Goal: Task Accomplishment & Management: Use online tool/utility

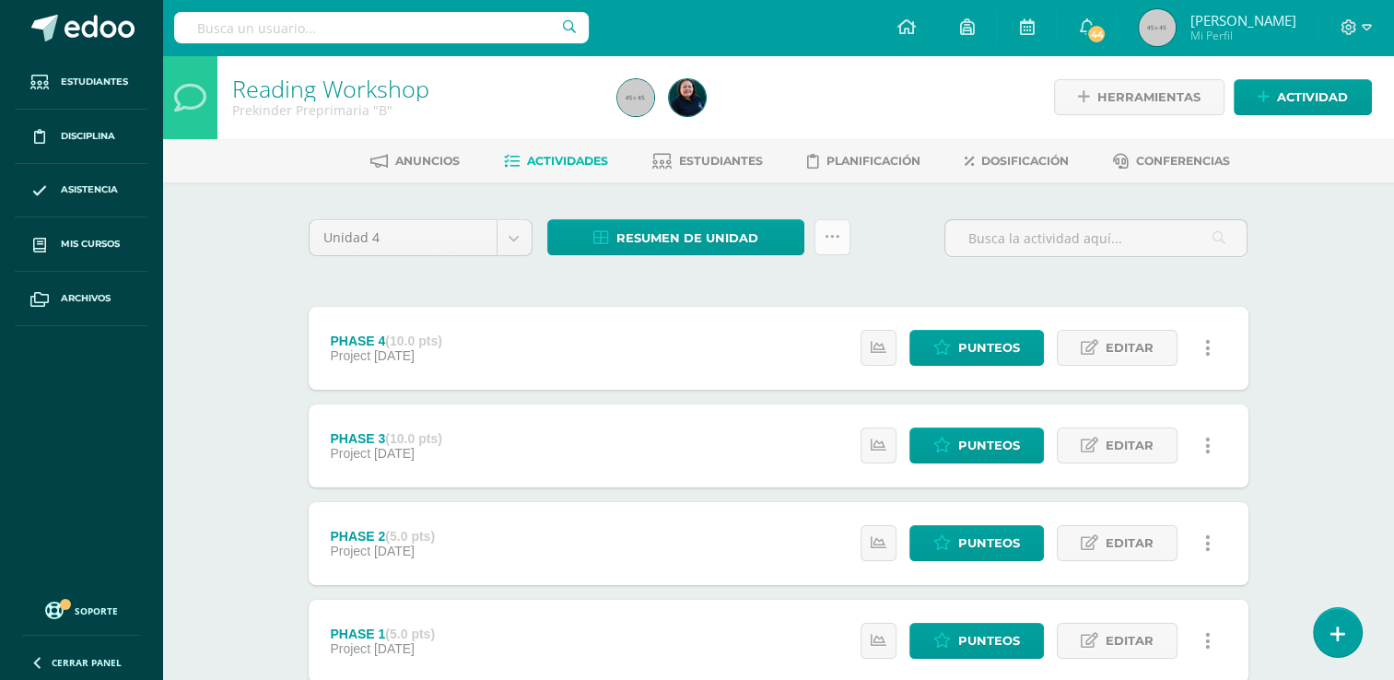
click at [825, 241] on icon at bounding box center [833, 237] width 16 height 16
click at [745, 249] on span "Resumen de unidad" at bounding box center [687, 238] width 142 height 34
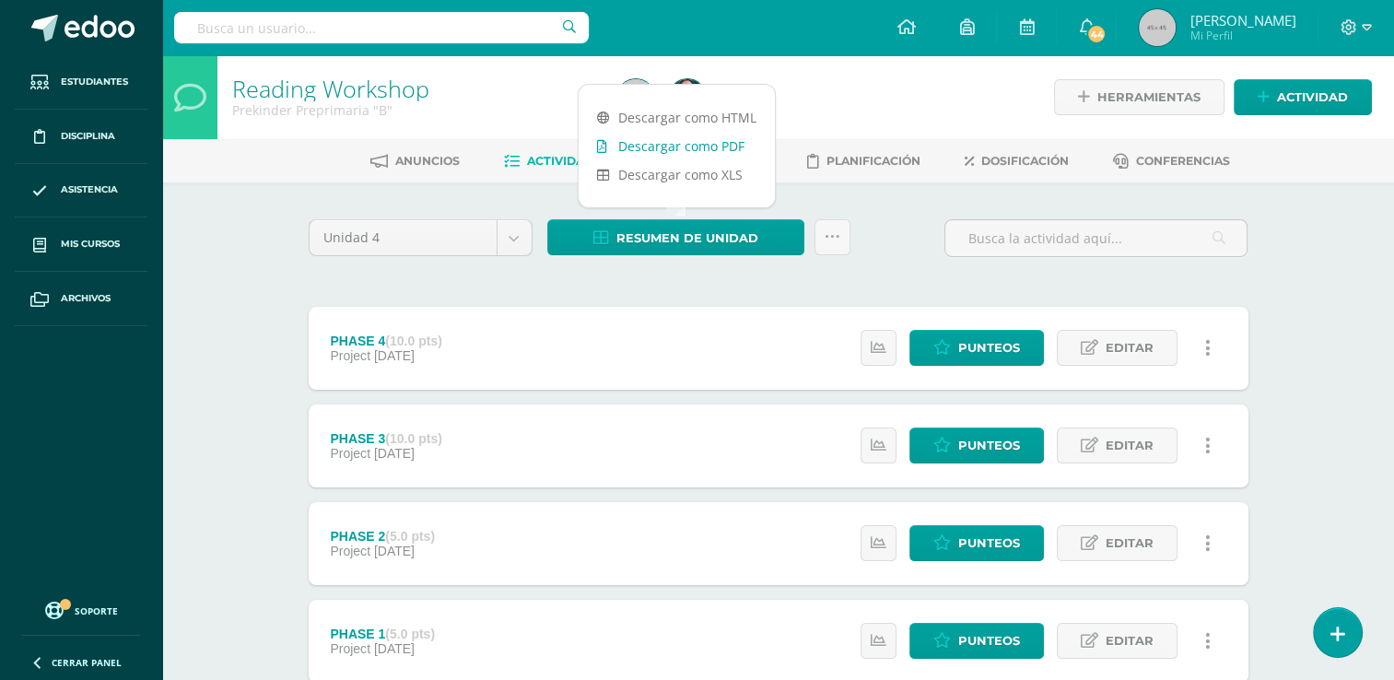
click at [720, 138] on link "Descargar como PDF" at bounding box center [677, 146] width 196 height 29
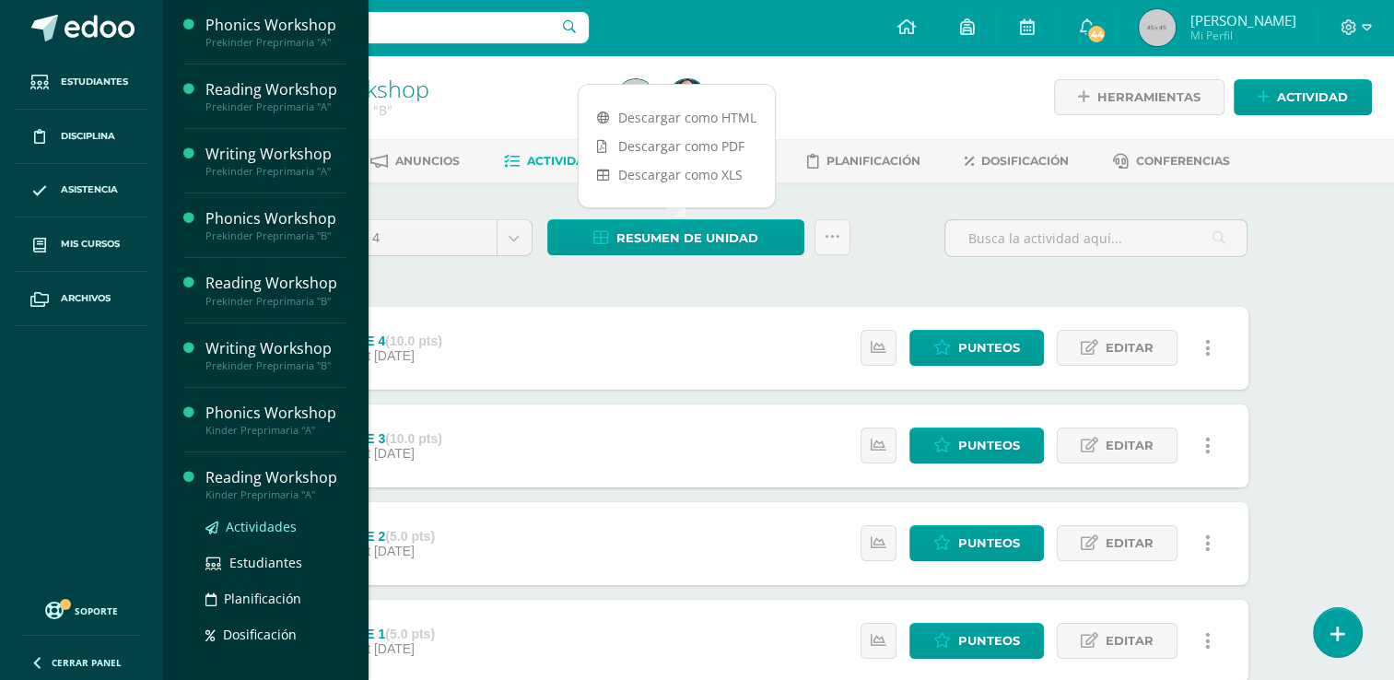
click at [257, 529] on span "Actividades" at bounding box center [261, 527] width 71 height 18
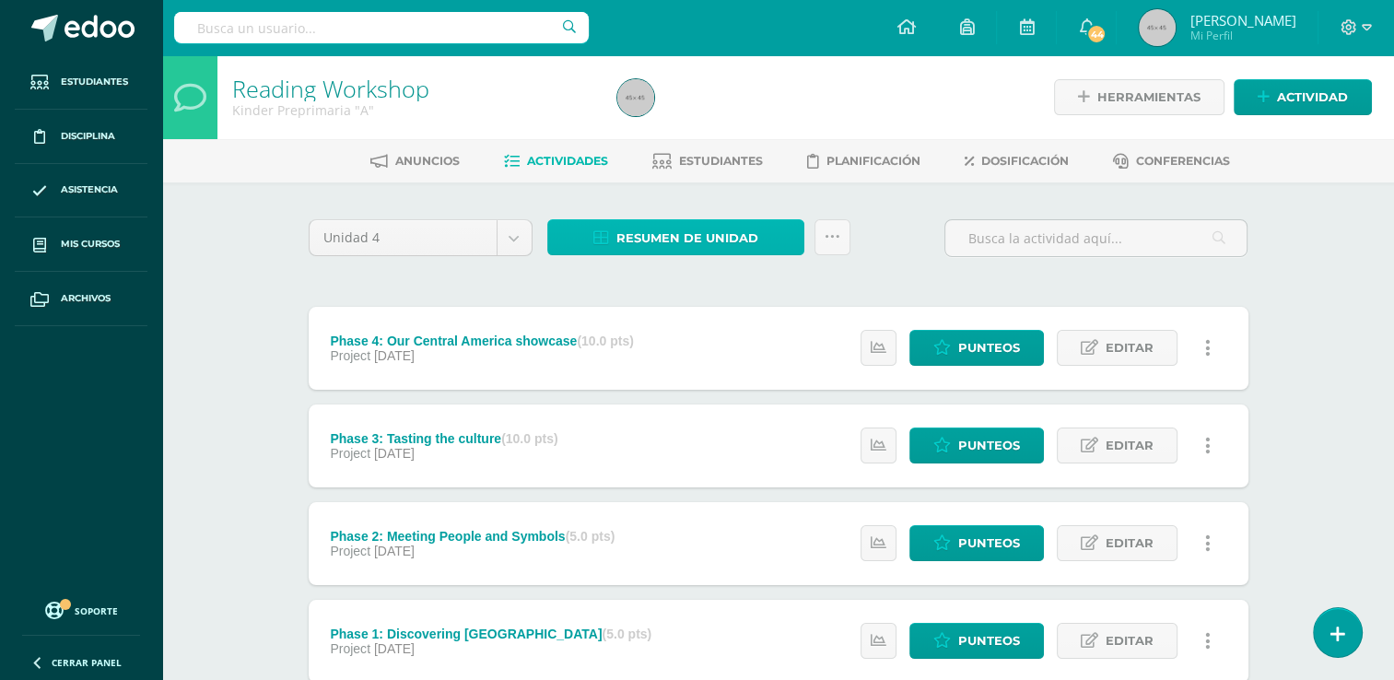
click at [744, 240] on span "Resumen de unidad" at bounding box center [687, 238] width 142 height 34
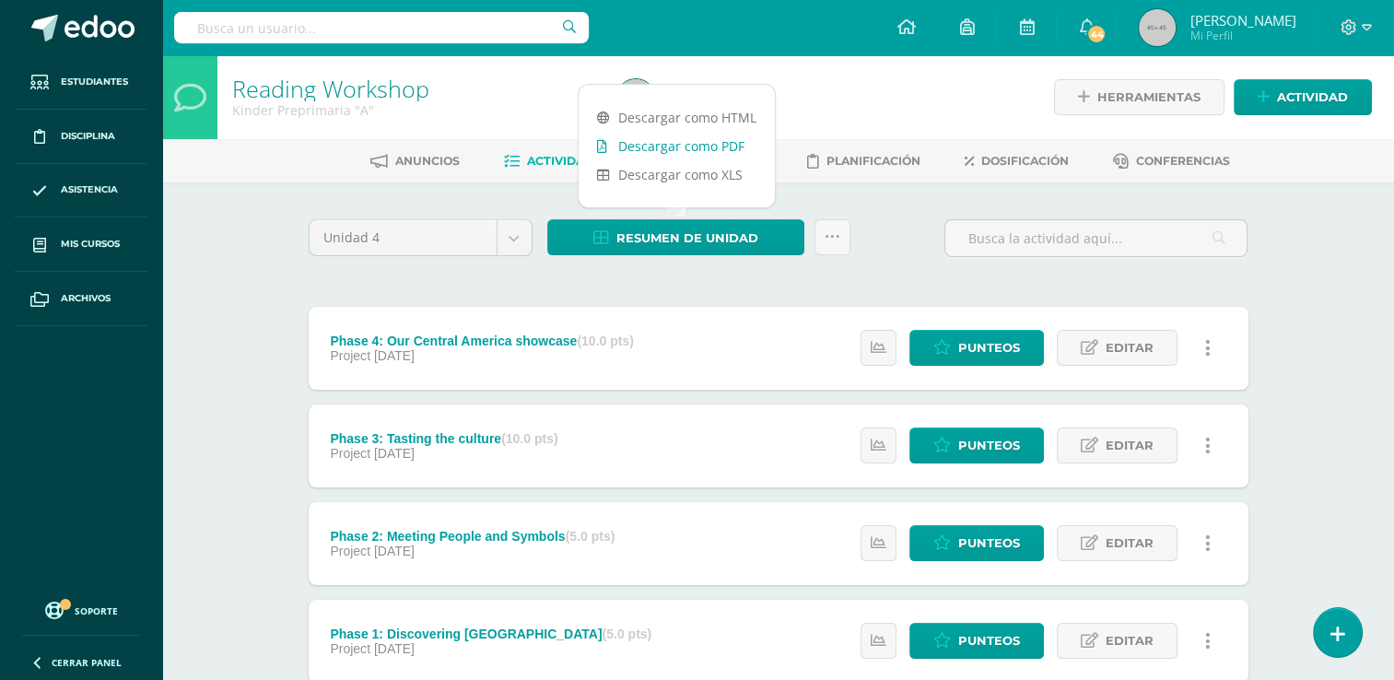
click at [715, 144] on link "Descargar como PDF" at bounding box center [677, 146] width 196 height 29
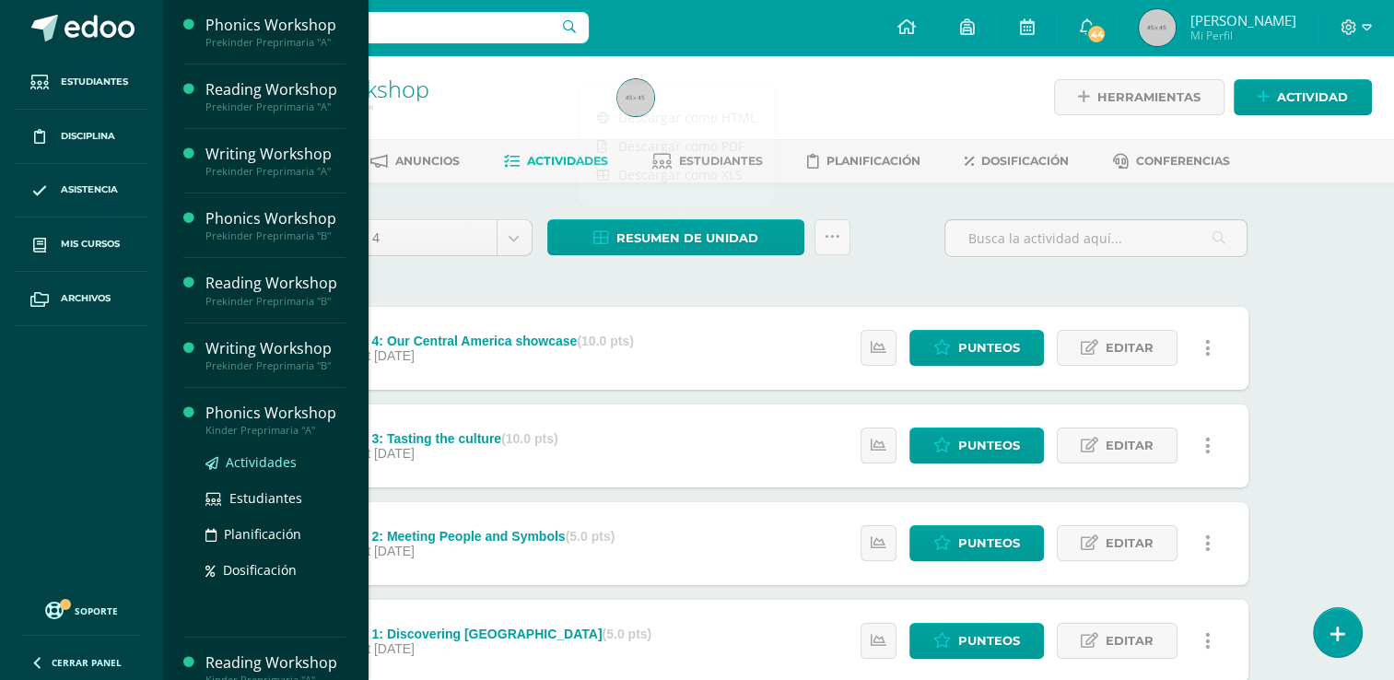
click at [246, 465] on span "Actividades" at bounding box center [261, 462] width 71 height 18
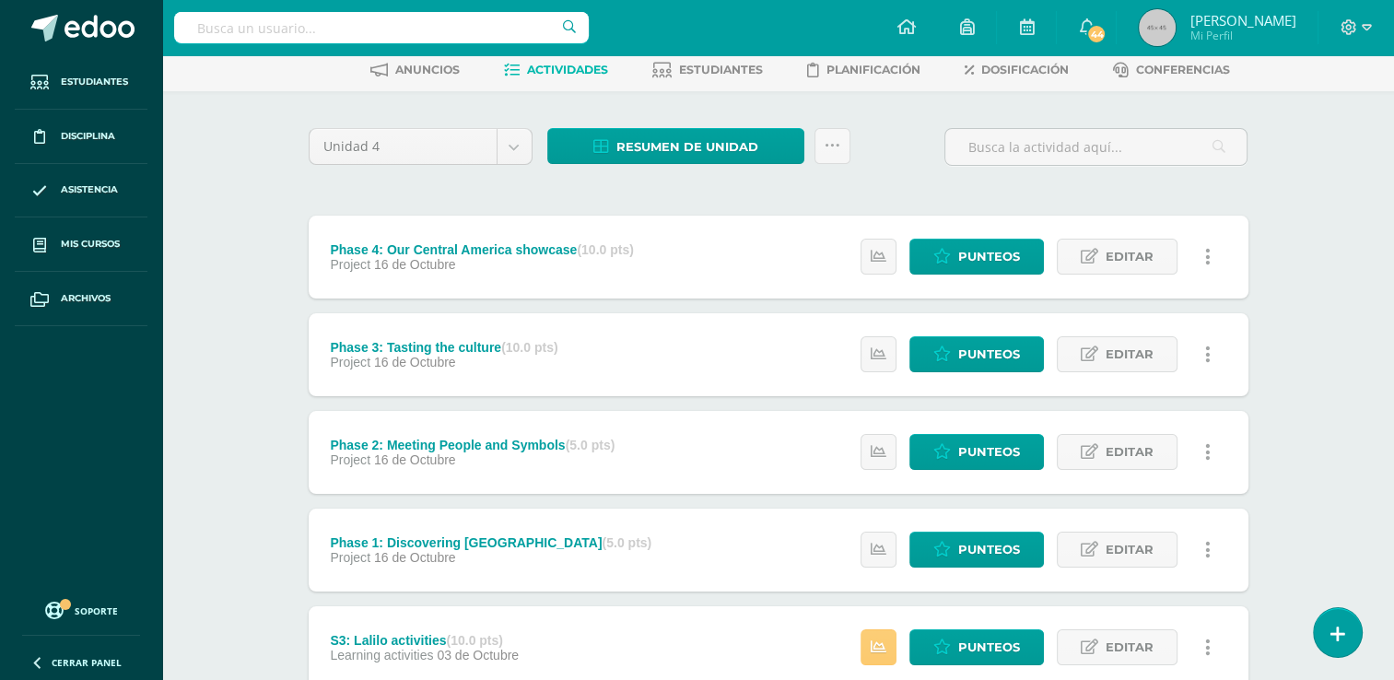
scroll to position [92, 0]
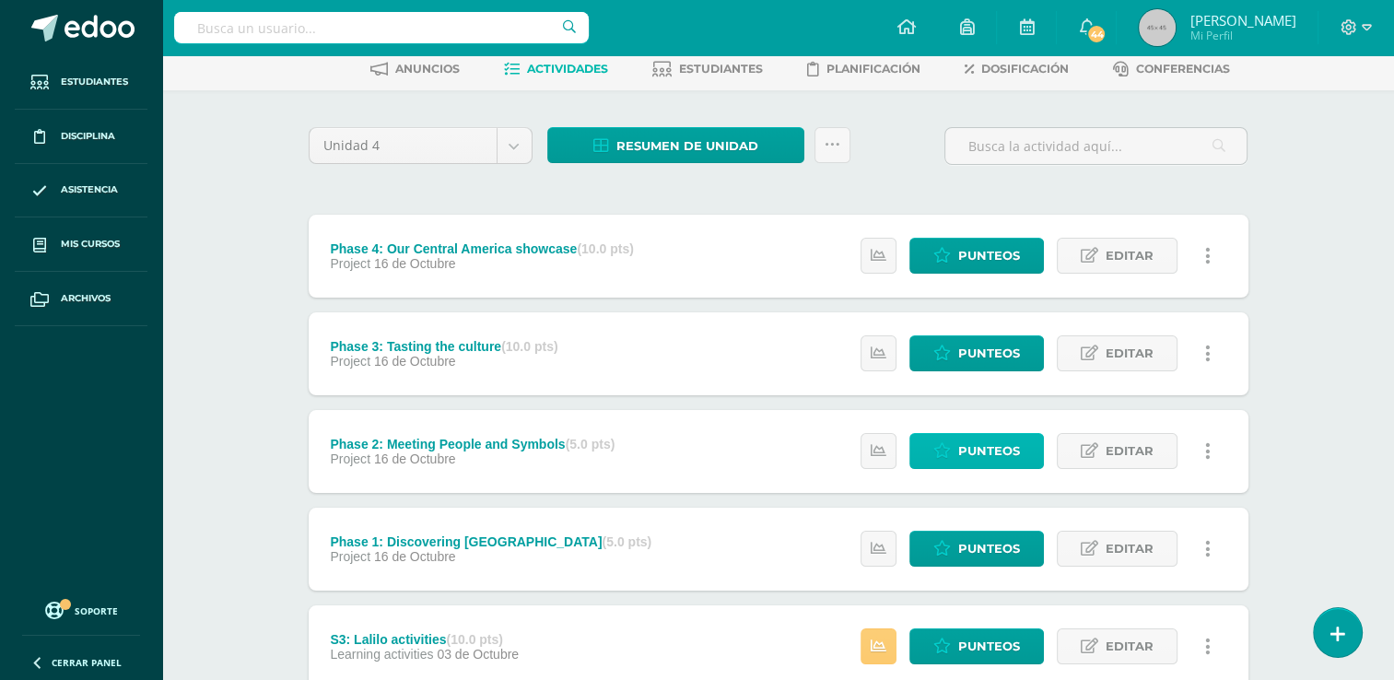
click at [940, 451] on icon at bounding box center [942, 451] width 18 height 16
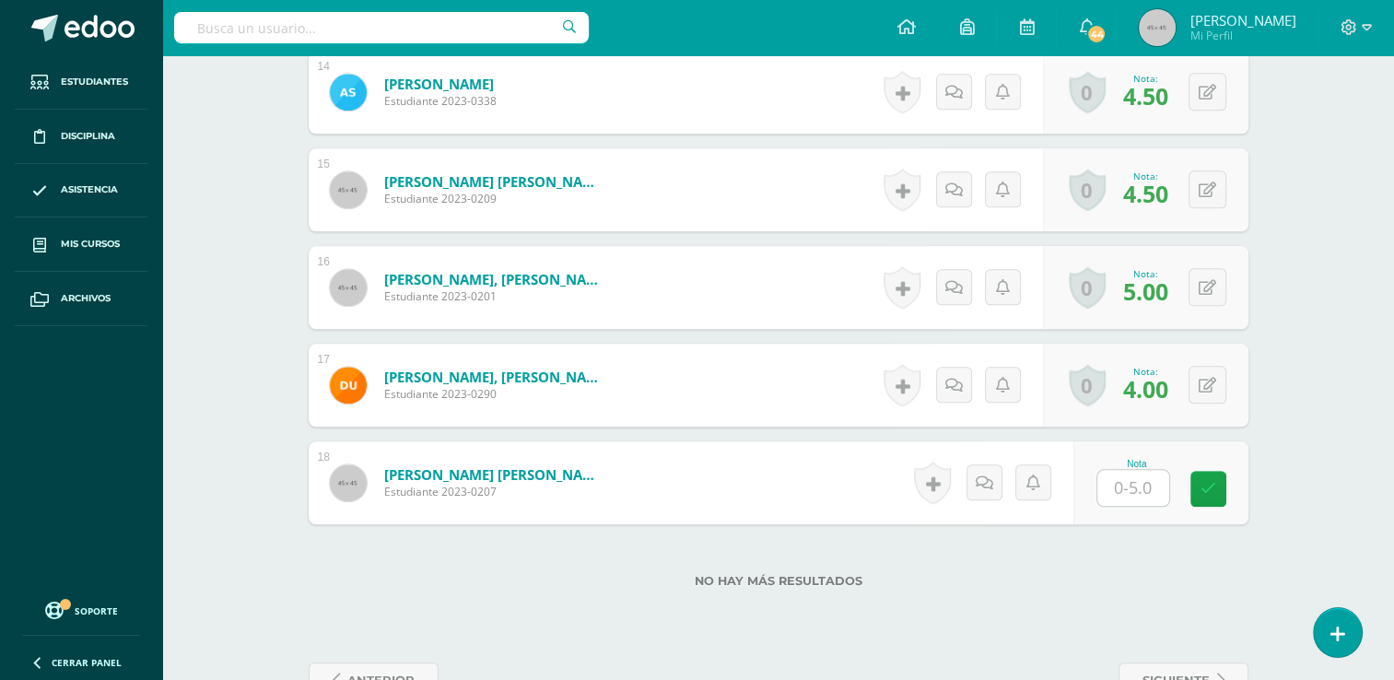
scroll to position [1931, 0]
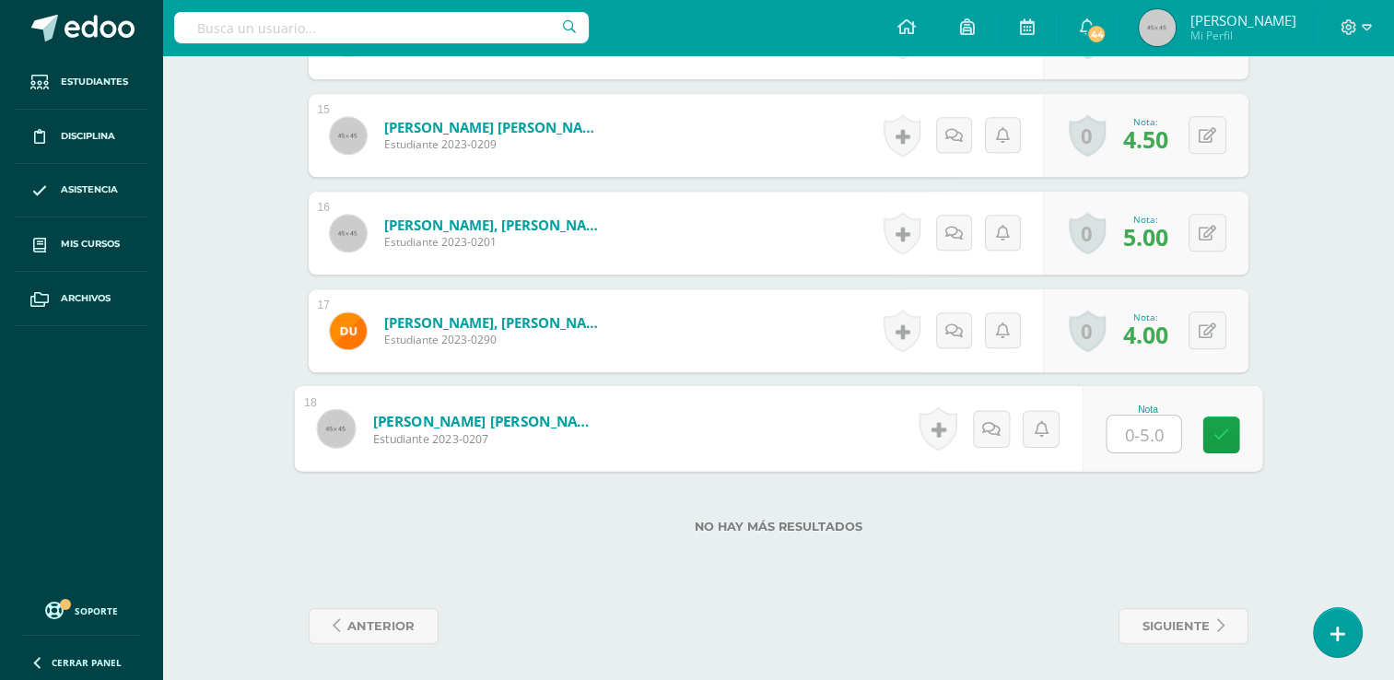
click at [1149, 441] on input "text" at bounding box center [1143, 434] width 74 height 37
type input "3"
click at [1216, 437] on icon at bounding box center [1220, 435] width 17 height 16
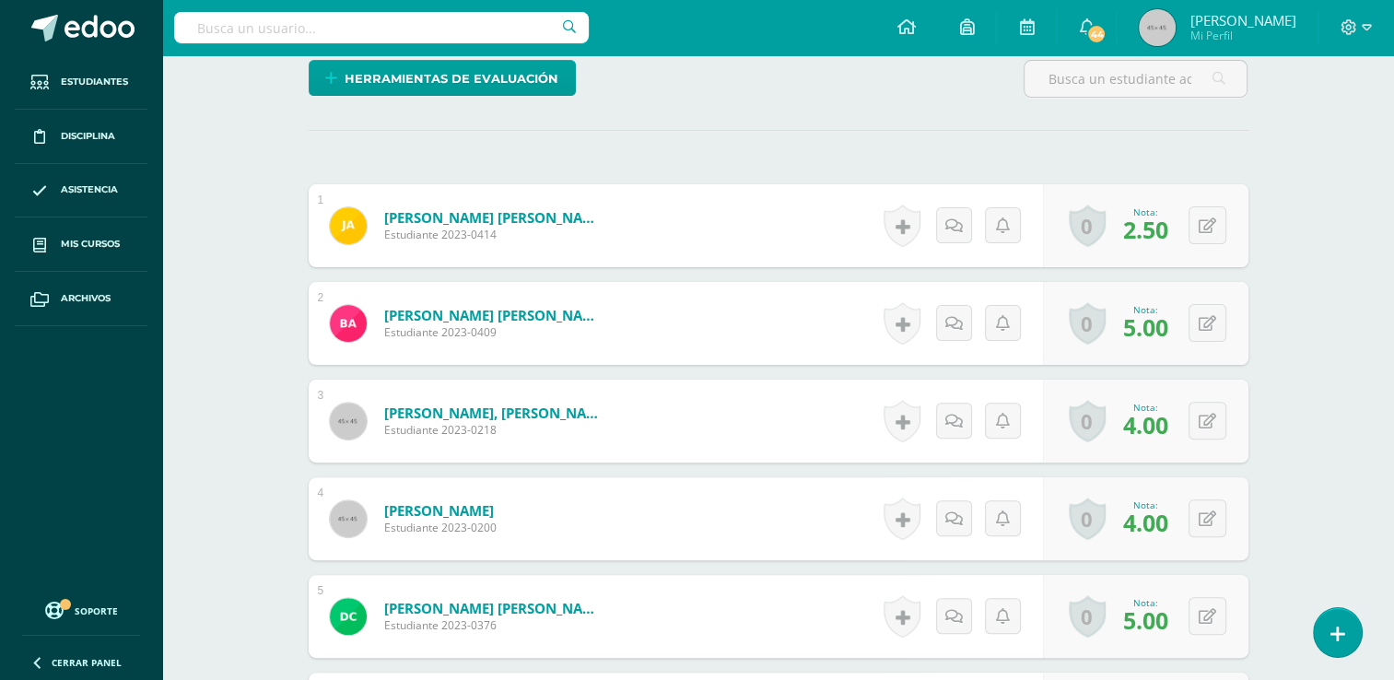
scroll to position [0, 0]
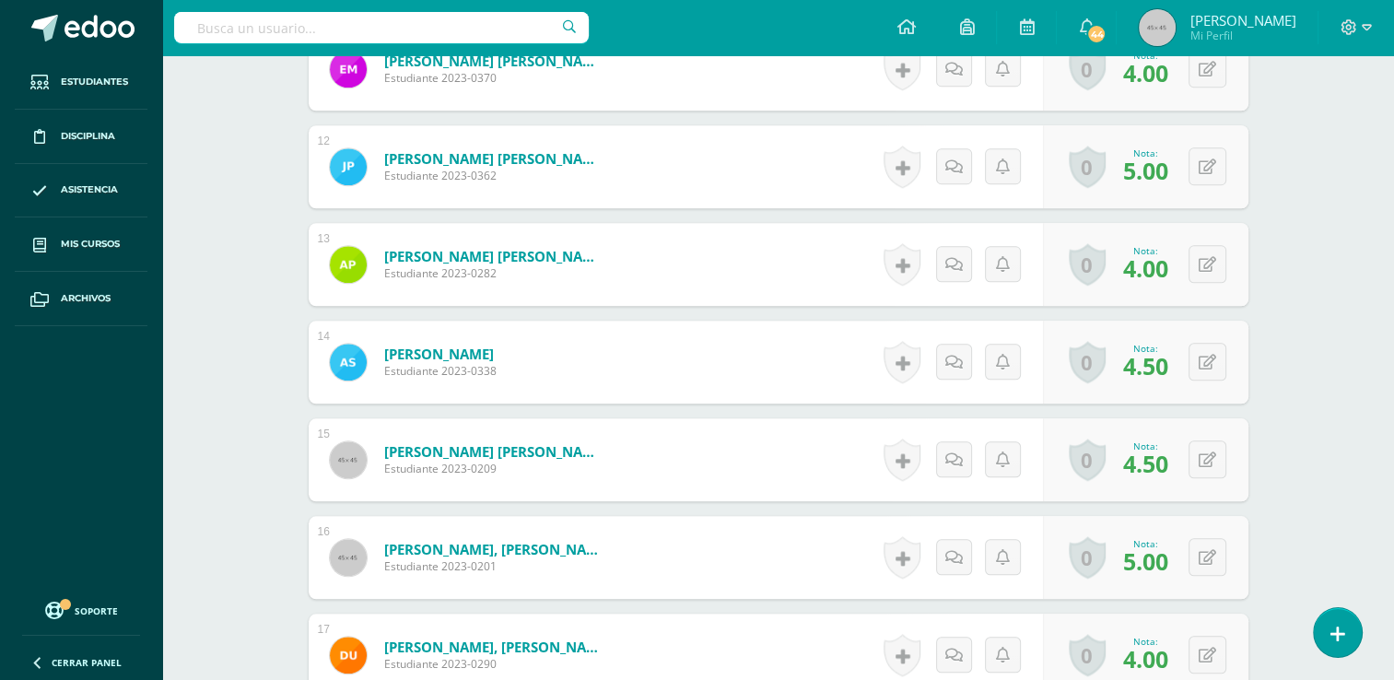
scroll to position [1607, 0]
